Goal: Find specific page/section: Find specific page/section

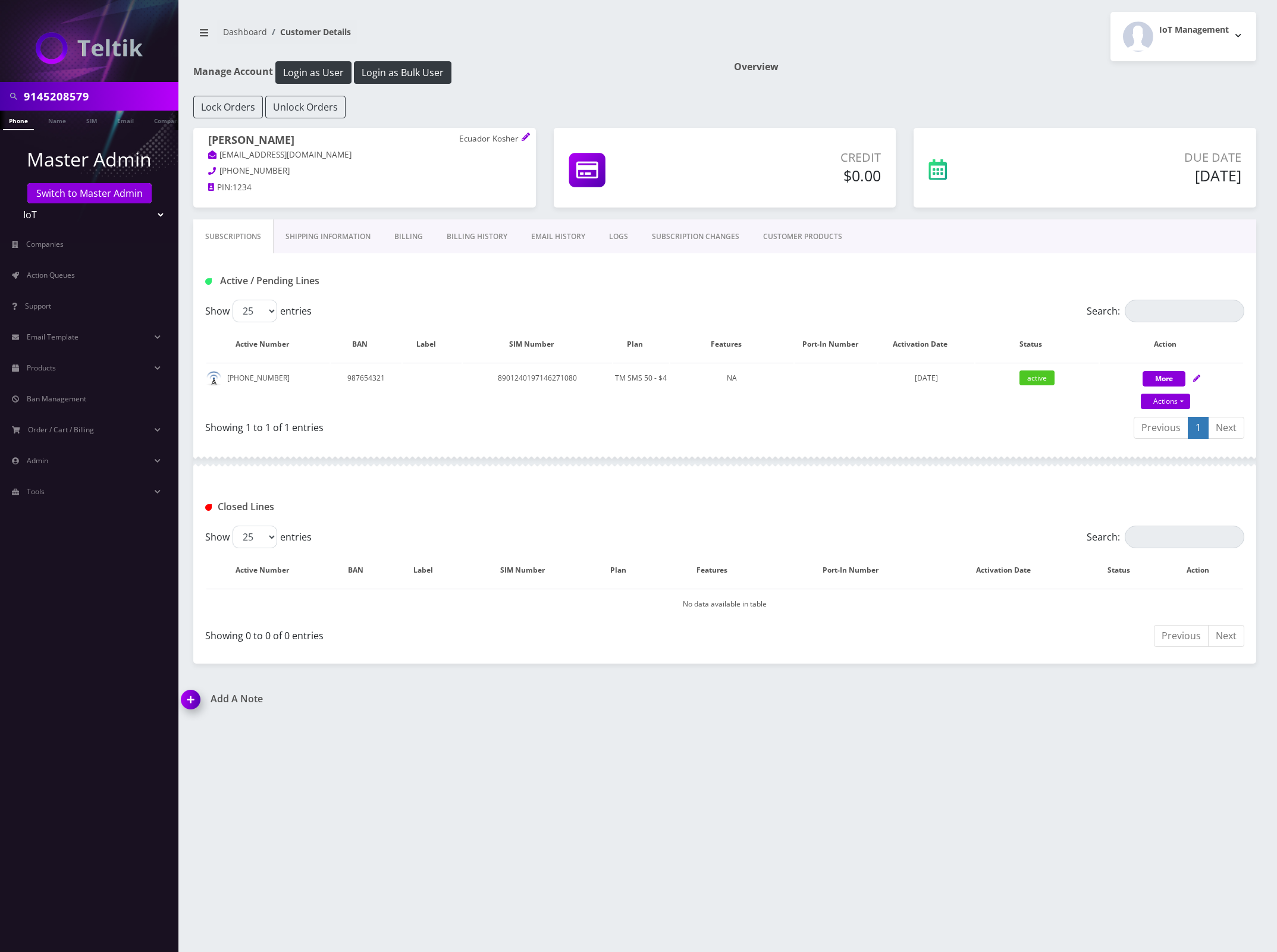
click at [12, 117] on link "Phone" at bounding box center [18, 121] width 31 height 20
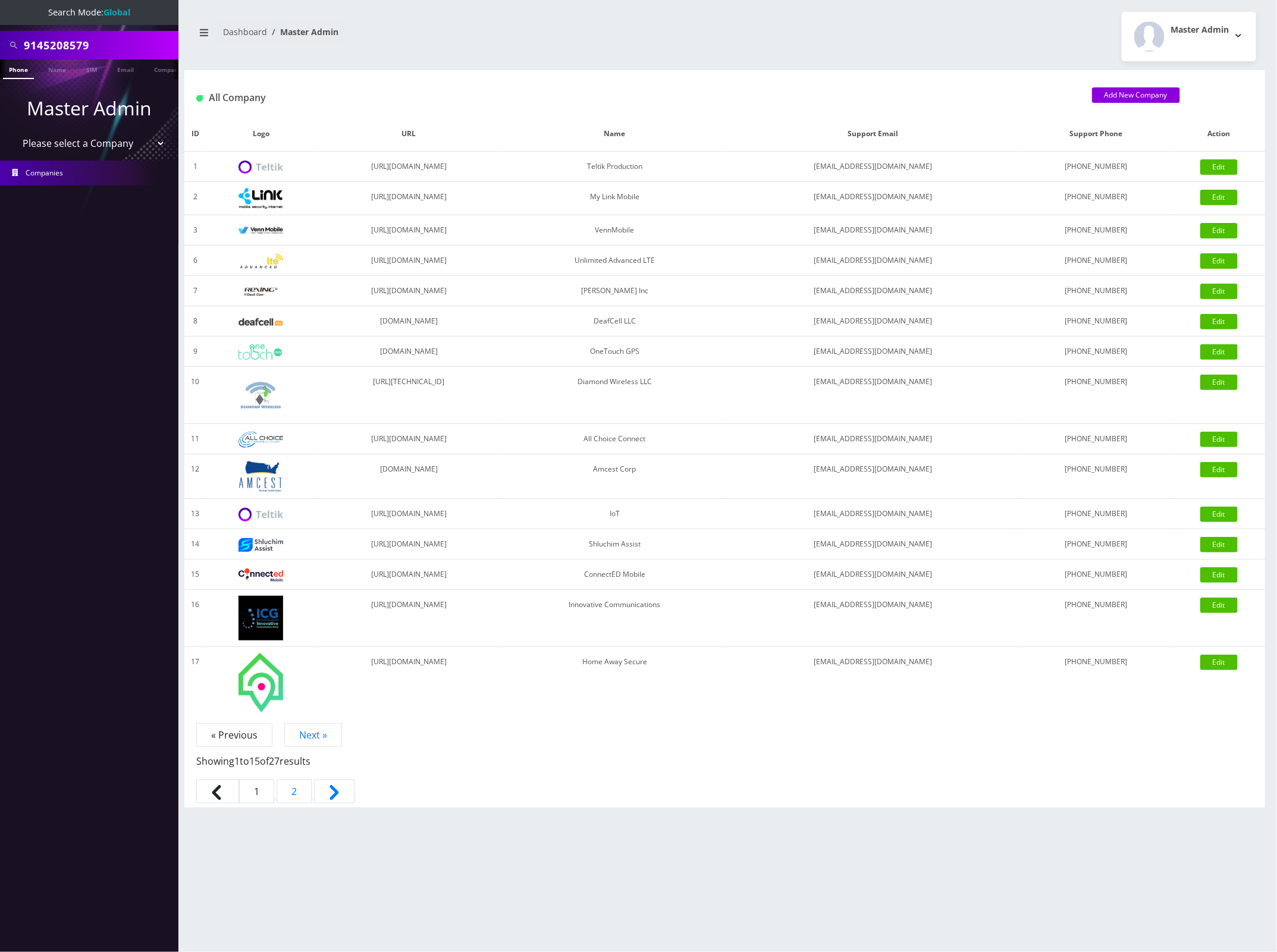
click at [15, 73] on link "Phone" at bounding box center [18, 69] width 31 height 20
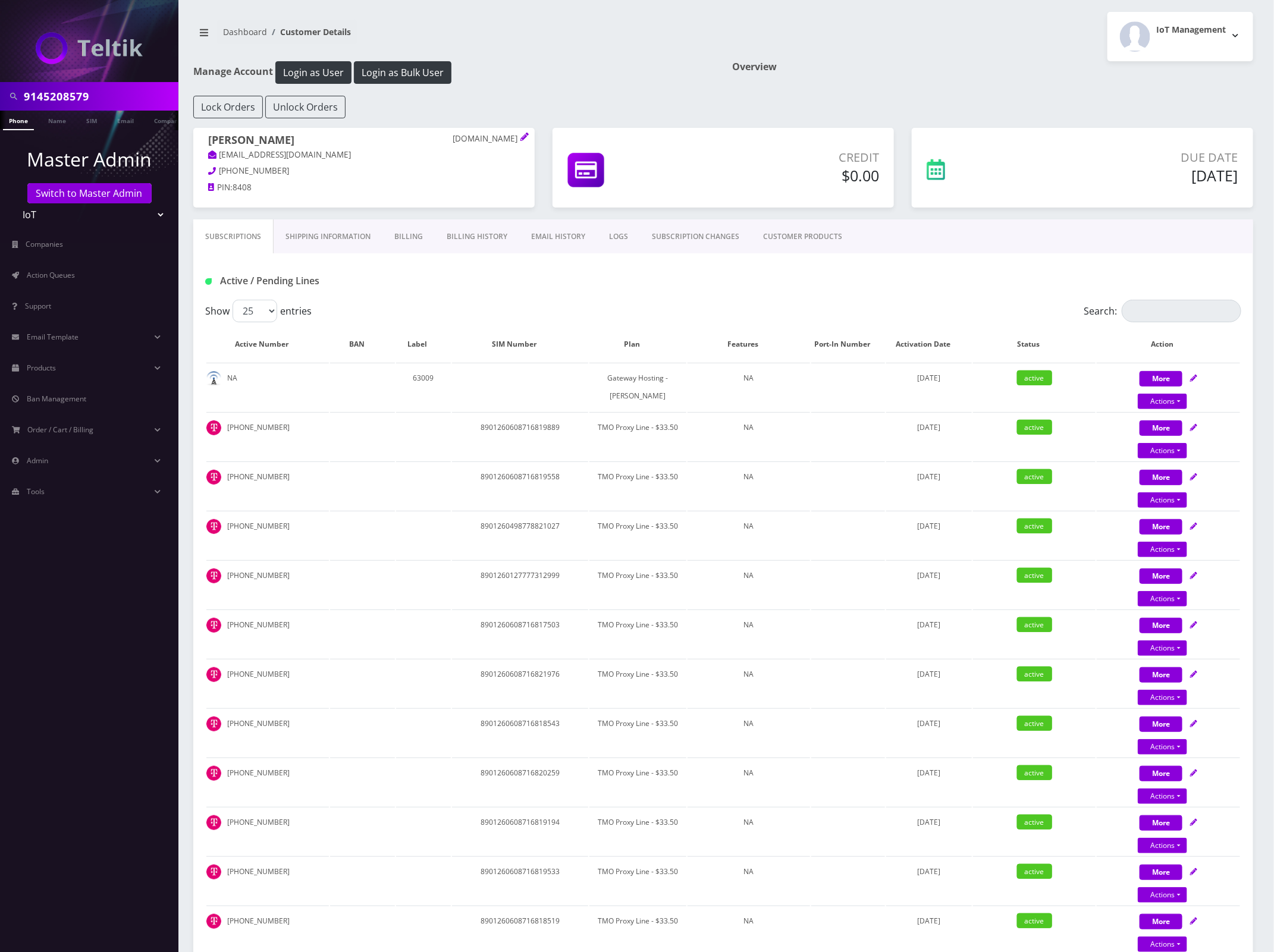
click at [331, 236] on link "Shipping Information" at bounding box center [328, 237] width 109 height 34
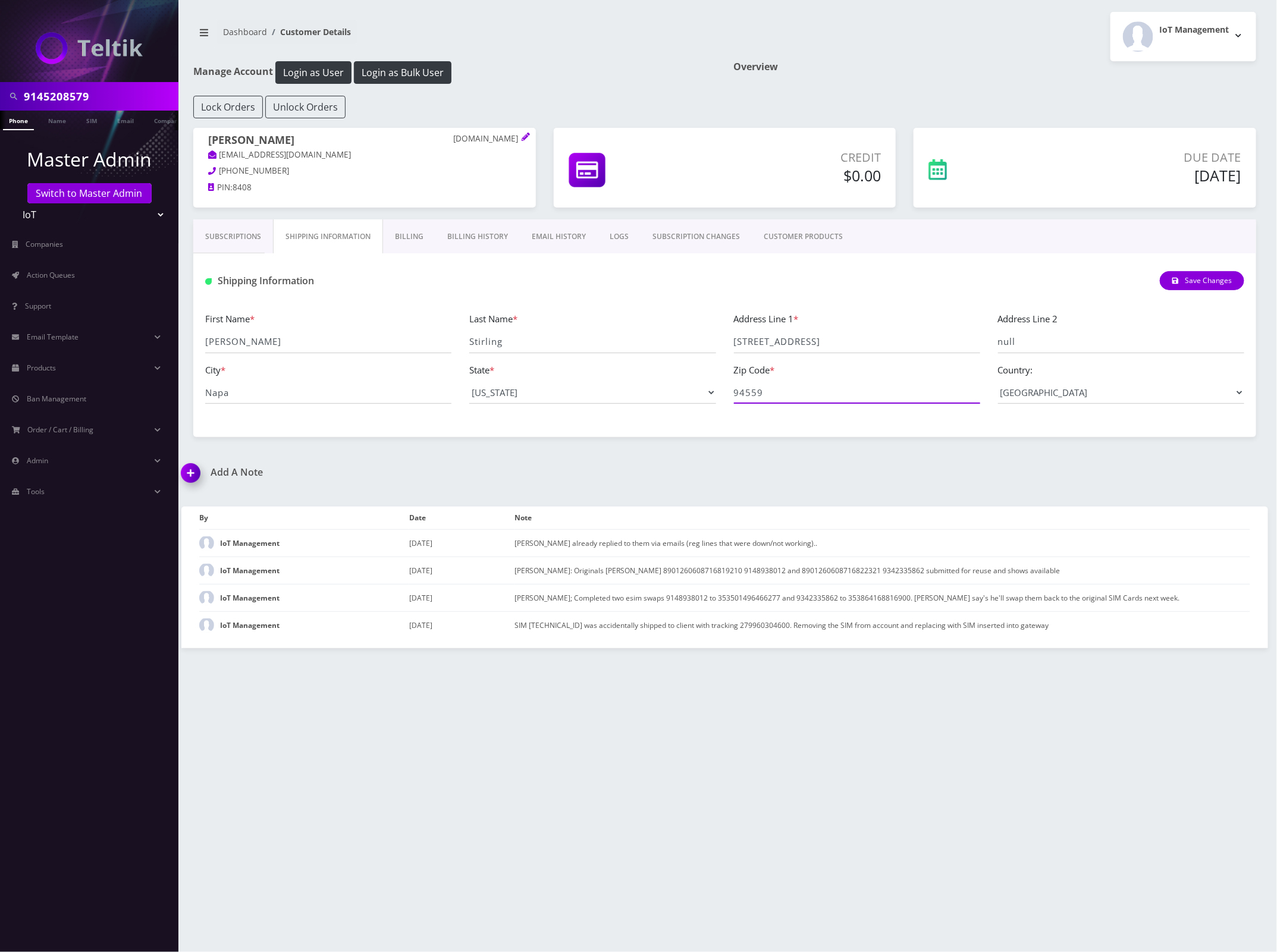
drag, startPoint x: 808, startPoint y: 400, endPoint x: 595, endPoint y: 389, distance: 213.3
click at [593, 389] on div "First Name * [PERSON_NAME] Last Name * [GEOGRAPHIC_DATA] Address Line 1 * [STRE…" at bounding box center [725, 362] width 1057 height 102
drag, startPoint x: 810, startPoint y: 343, endPoint x: 610, endPoint y: 336, distance: 200.1
click at [612, 336] on div "First Name * [PERSON_NAME] Last Name * [GEOGRAPHIC_DATA] Address Line 1 * [STRE…" at bounding box center [725, 362] width 1057 height 102
